Goal: Information Seeking & Learning: Obtain resource

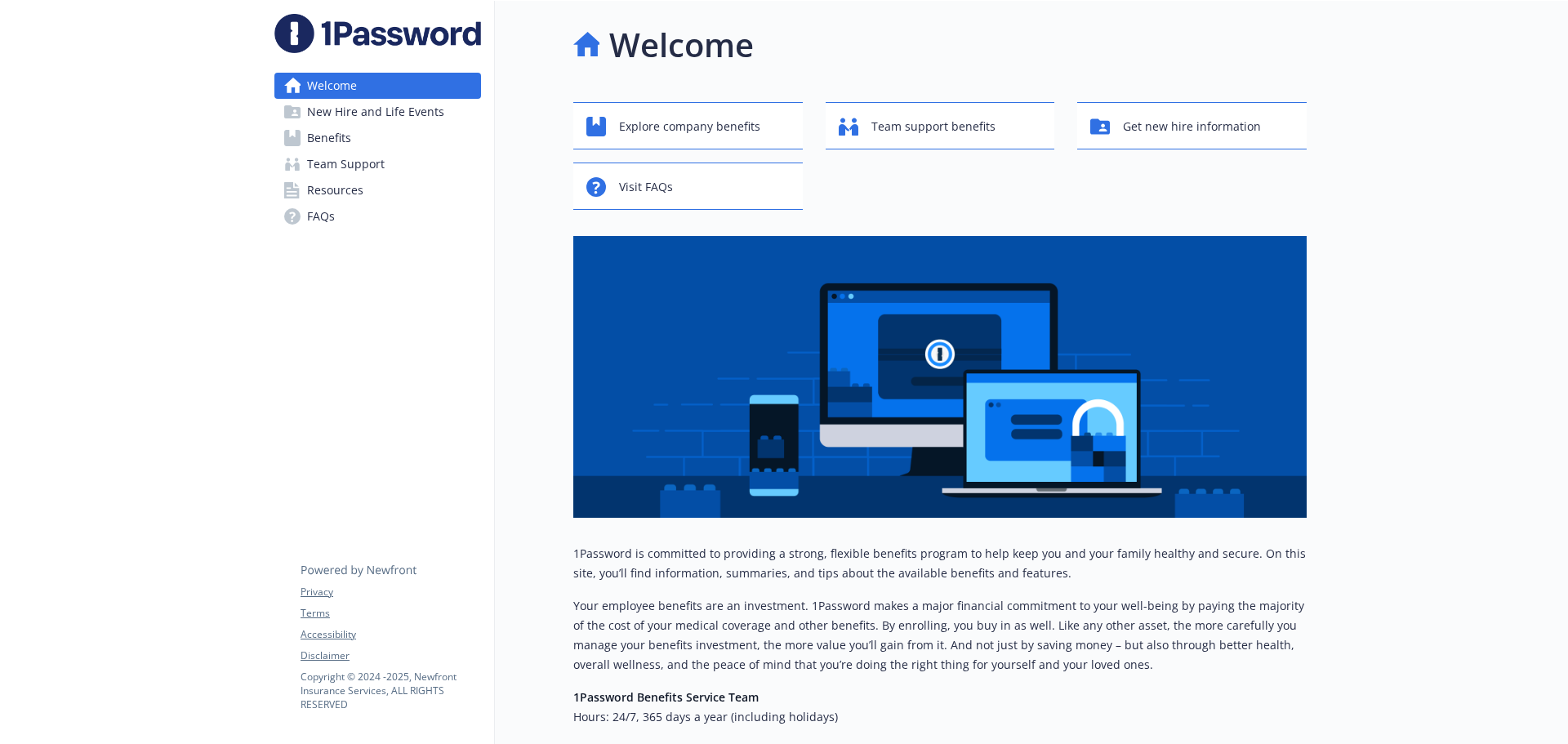
click at [409, 189] on link "Resources" at bounding box center [378, 190] width 207 height 26
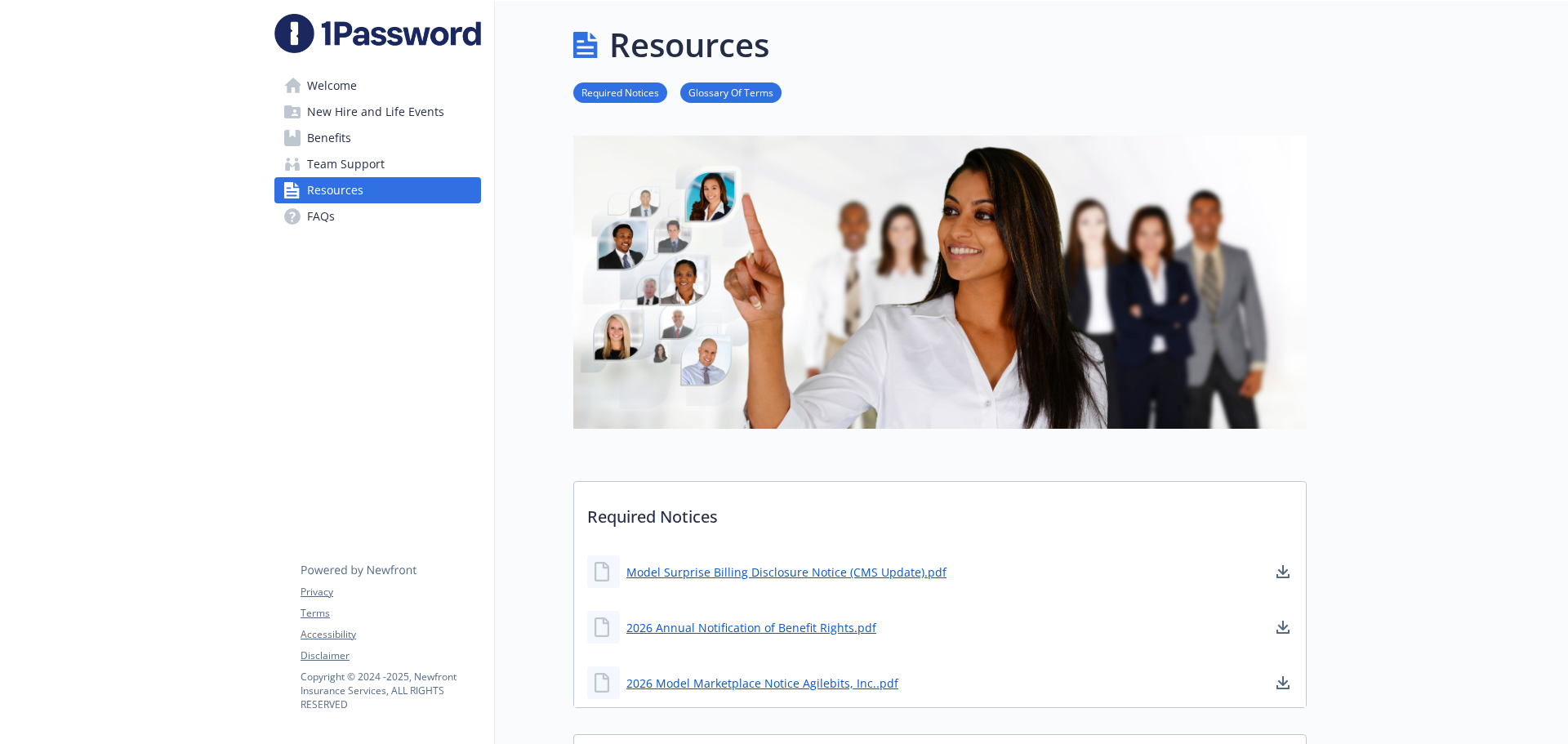
click at [398, 142] on link "Benefits" at bounding box center [378, 138] width 207 height 26
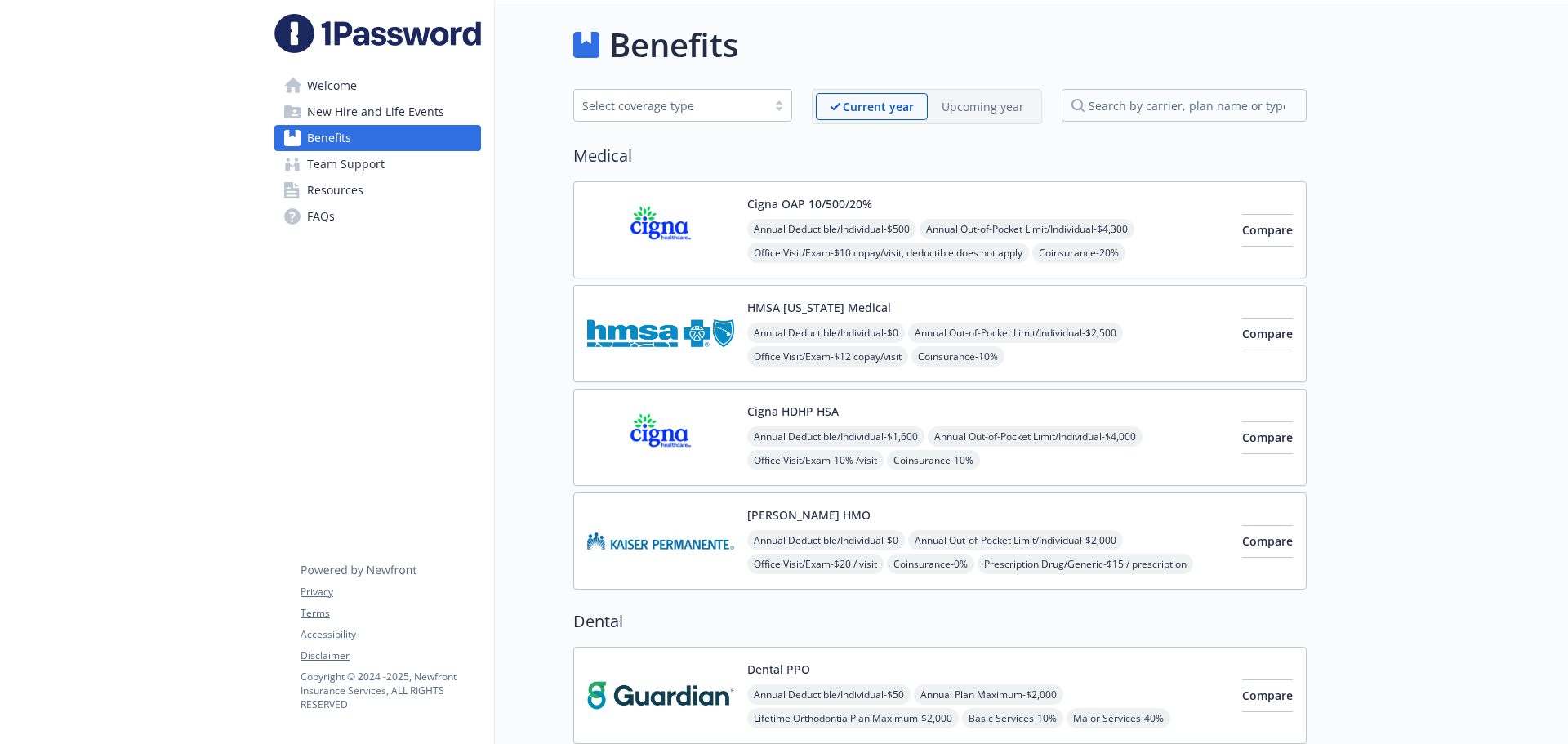
click at [398, 118] on span "New Hire and Life Events" at bounding box center [376, 112] width 137 height 26
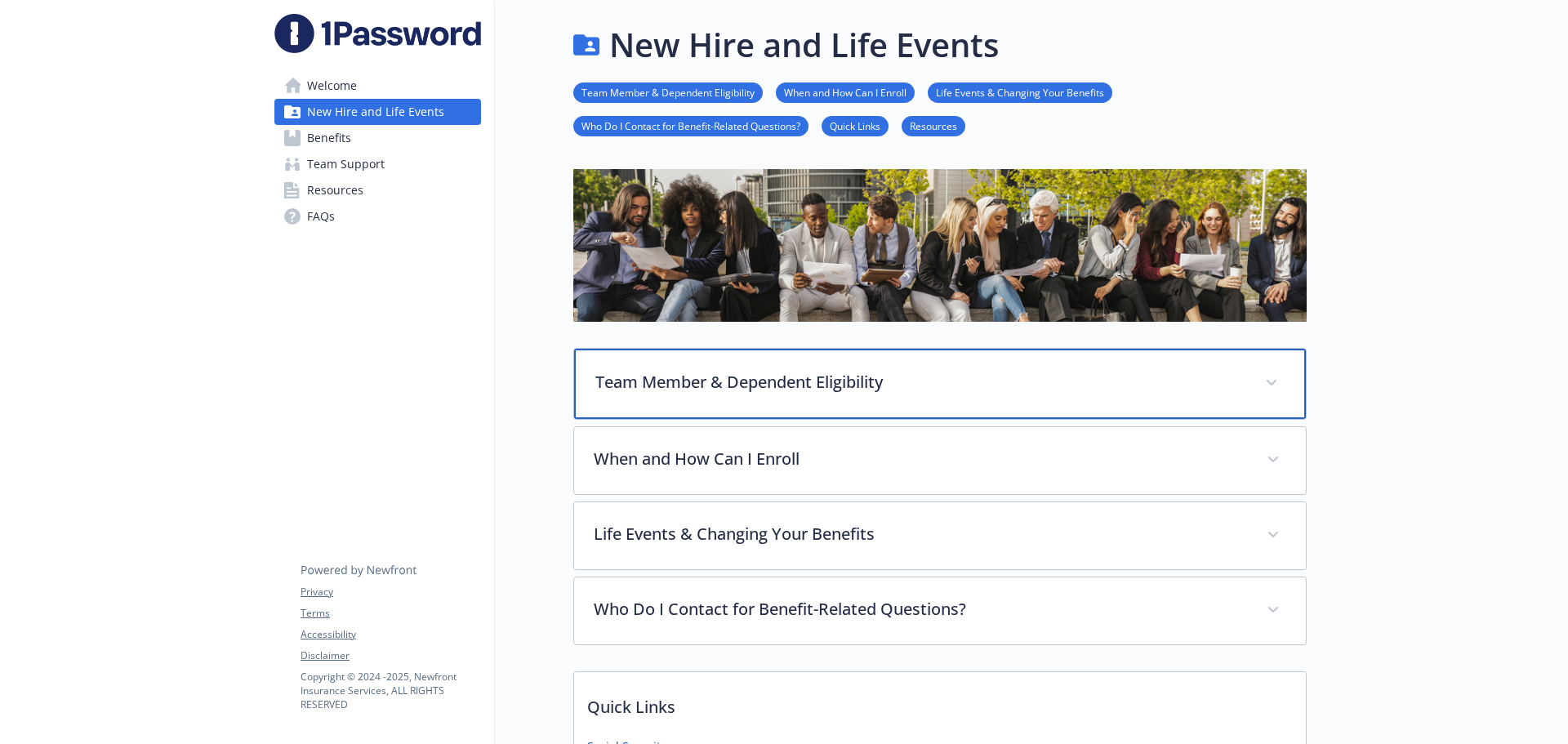
click at [709, 376] on p "Team Member & Dependent Eligibility" at bounding box center [920, 382] width 650 height 25
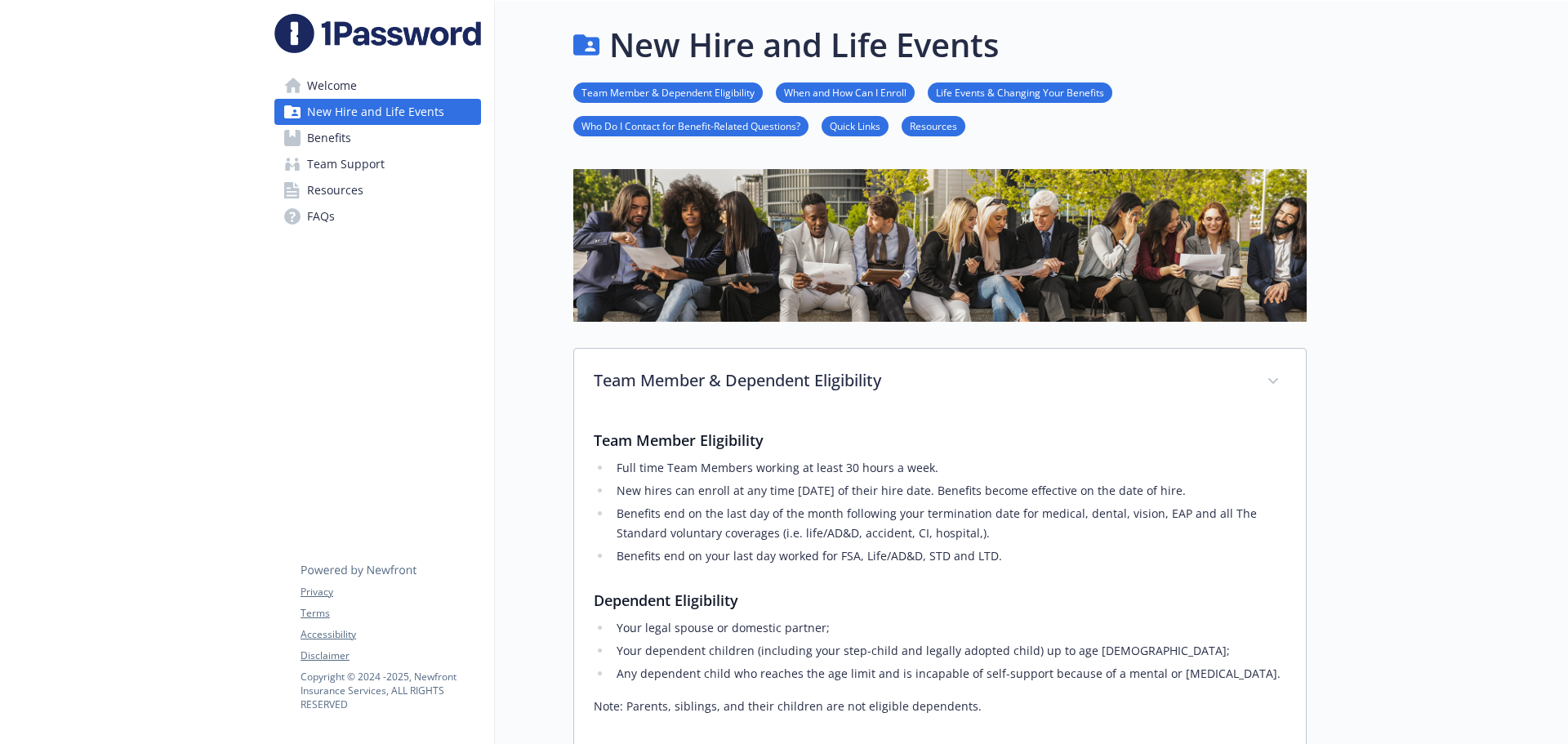
click at [378, 141] on link "Benefits" at bounding box center [378, 138] width 207 height 26
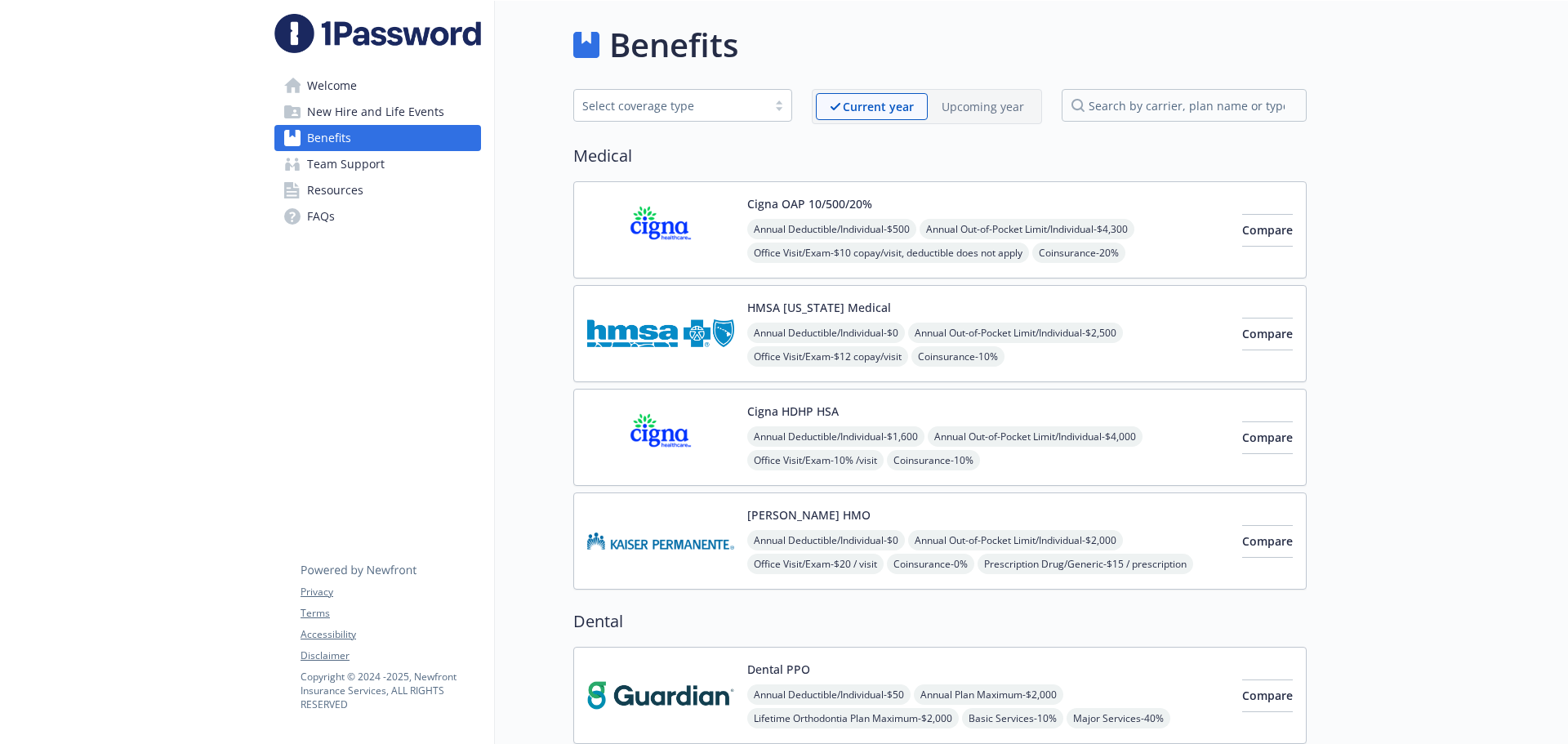
click at [659, 429] on img at bounding box center [661, 437] width 147 height 70
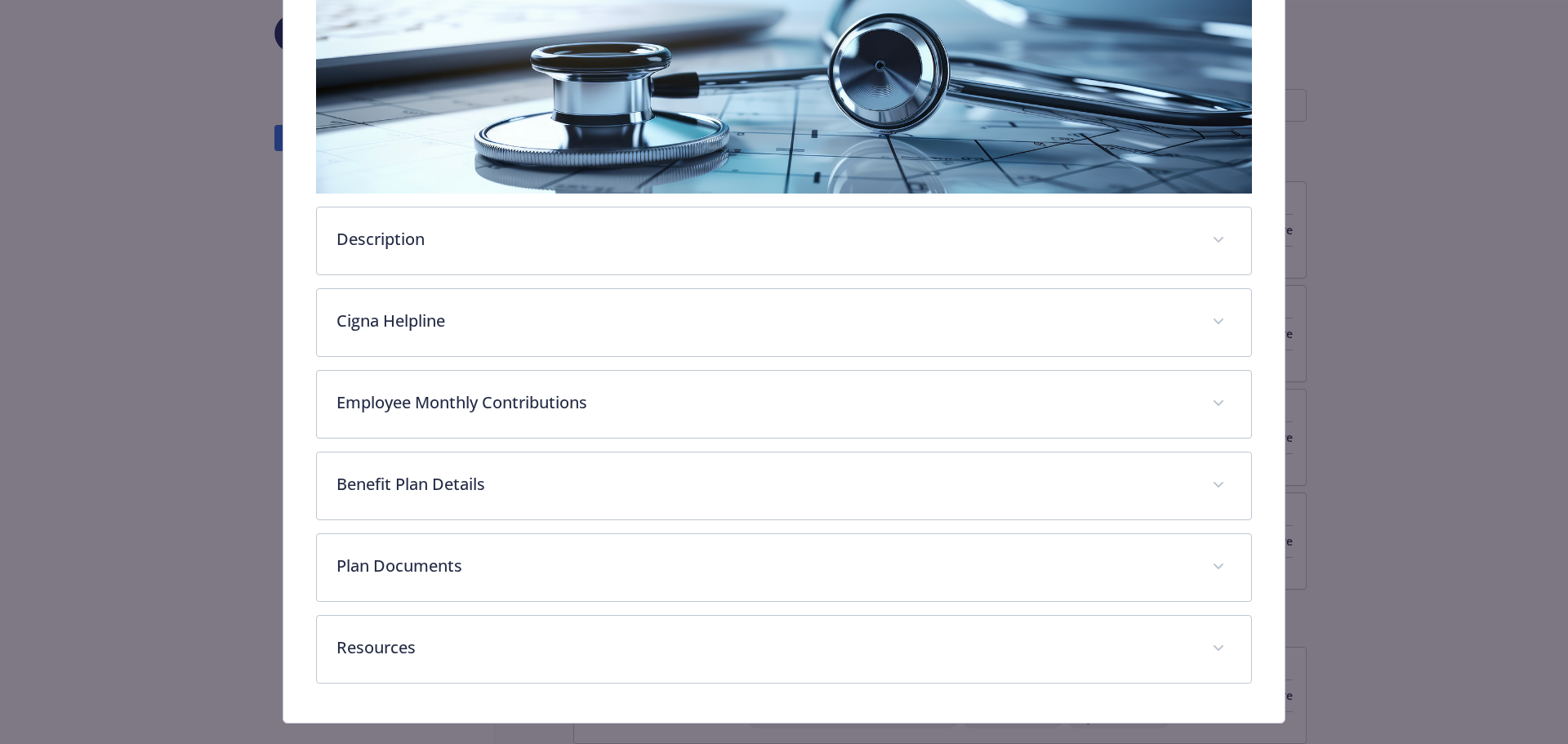
scroll to position [307, 0]
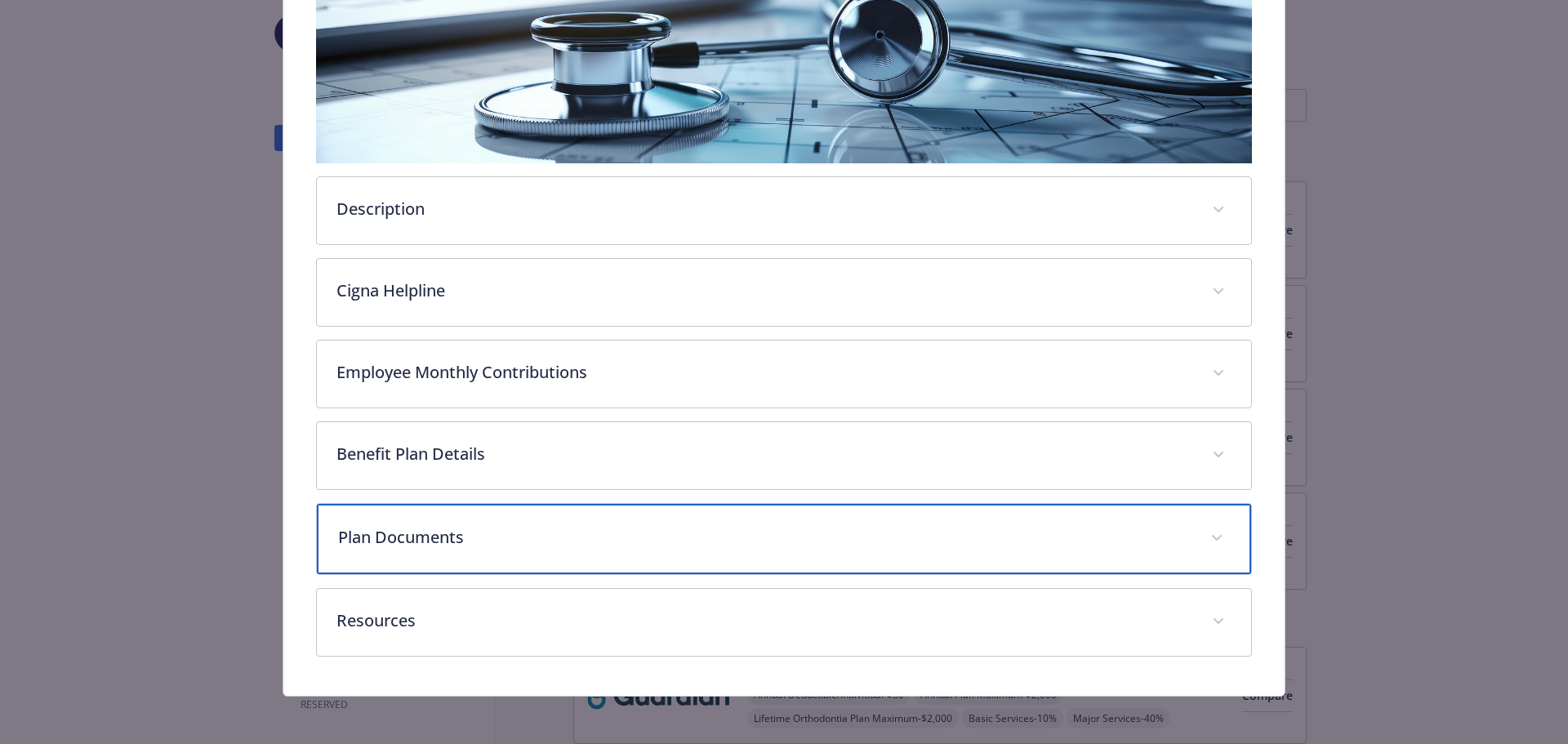
click at [514, 536] on p "Plan Documents" at bounding box center [764, 537] width 854 height 25
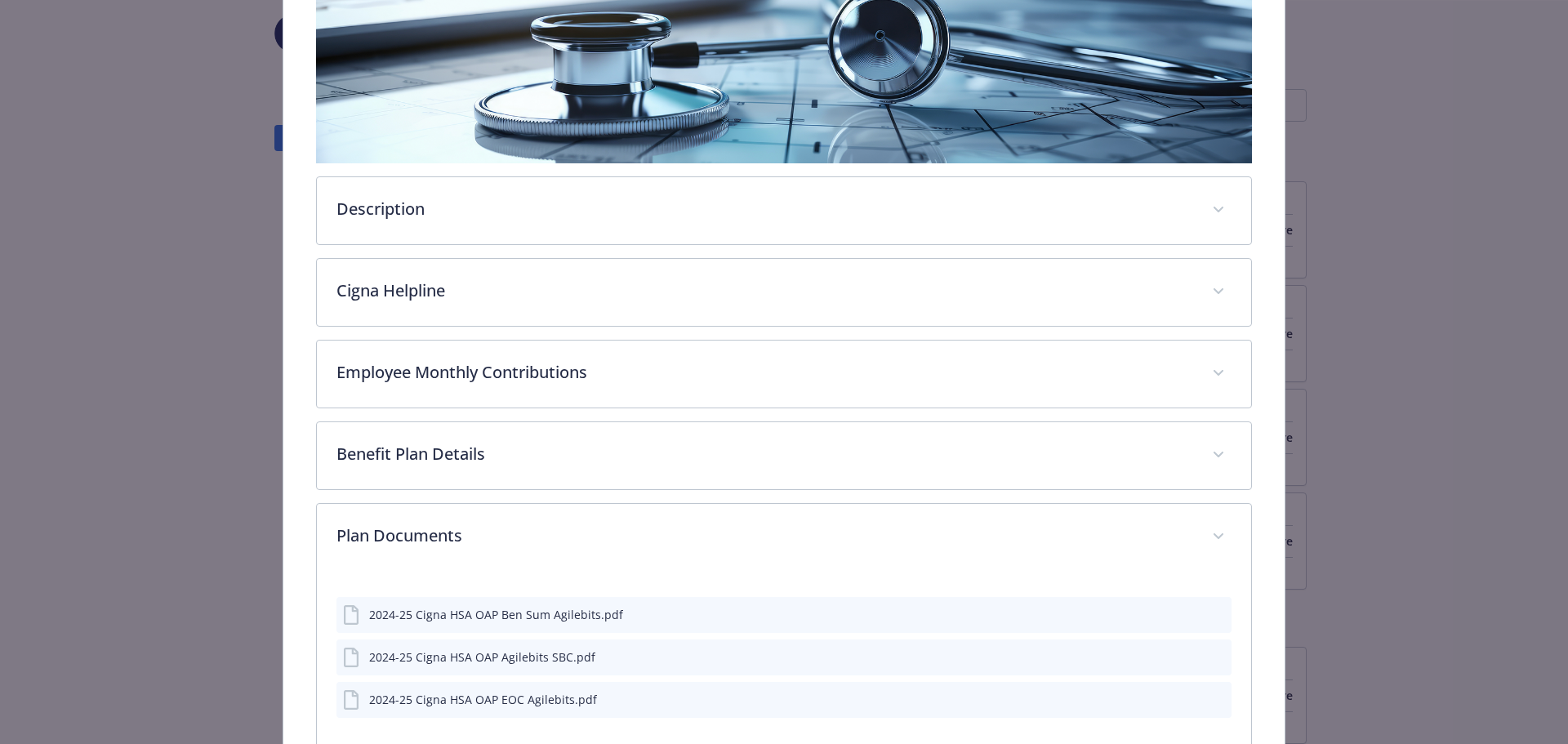
click at [1207, 661] on button "preview file" at bounding box center [1216, 655] width 18 height 15
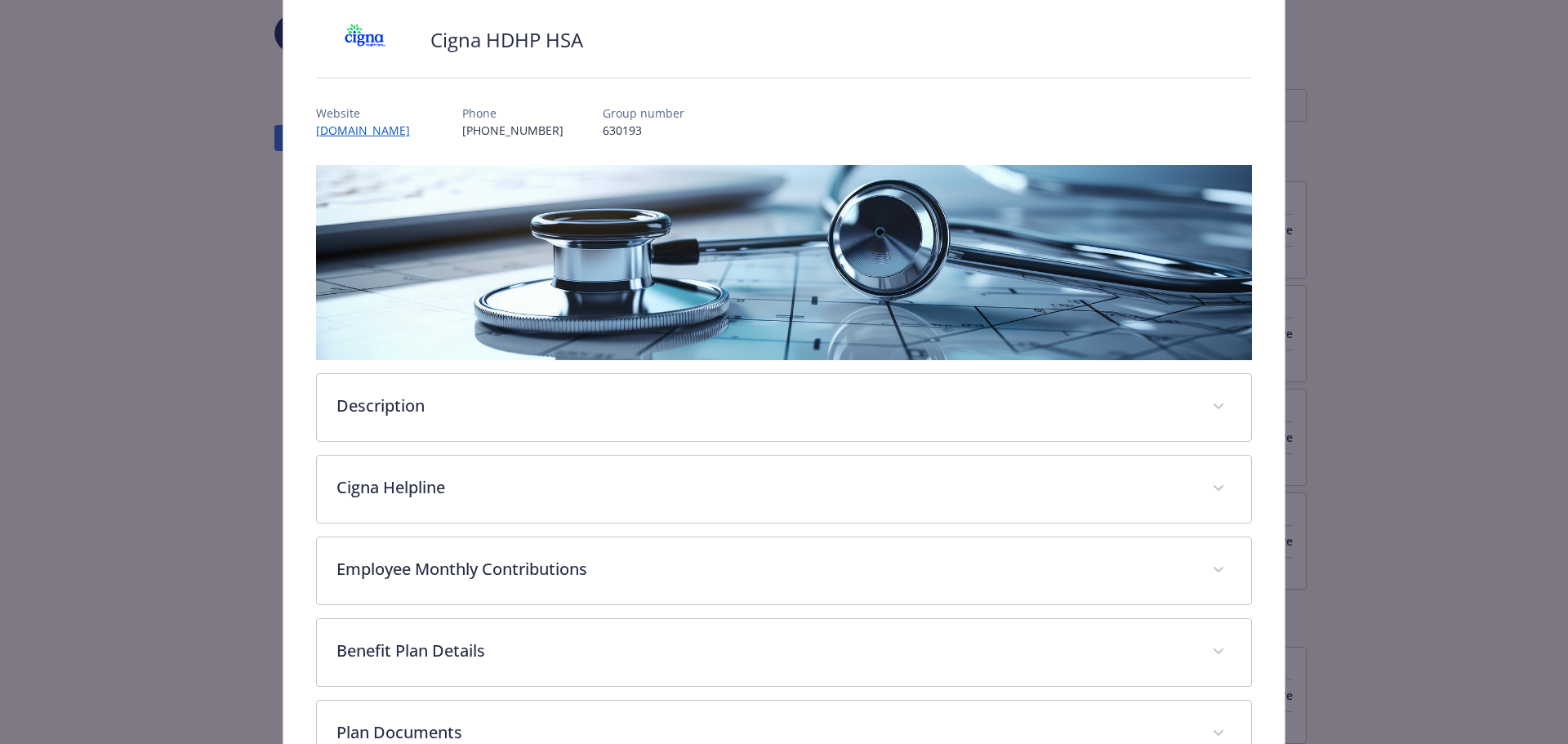
scroll to position [0, 0]
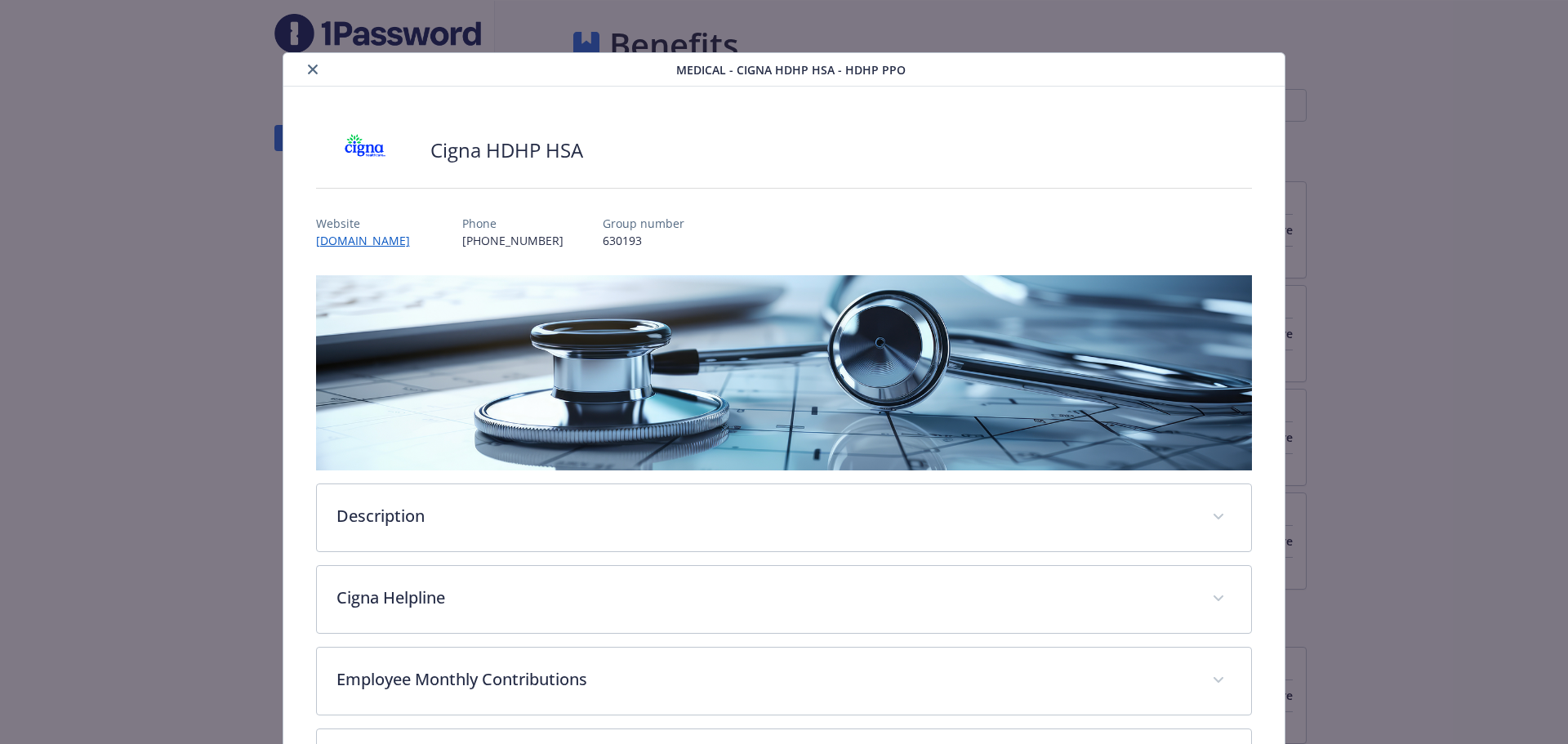
click at [313, 69] on icon "close" at bounding box center [313, 70] width 10 height 10
